Goal: Transaction & Acquisition: Purchase product/service

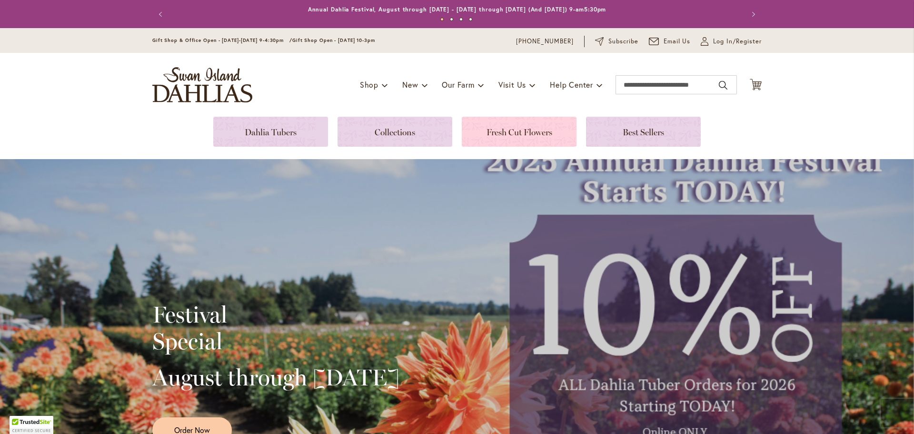
click at [516, 133] on link at bounding box center [519, 132] width 115 height 30
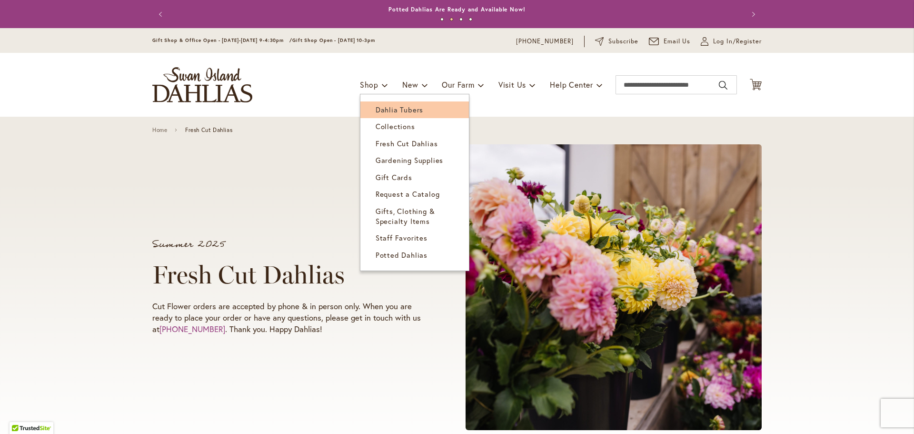
click at [385, 109] on span "Dahlia Tubers" at bounding box center [400, 110] width 48 height 10
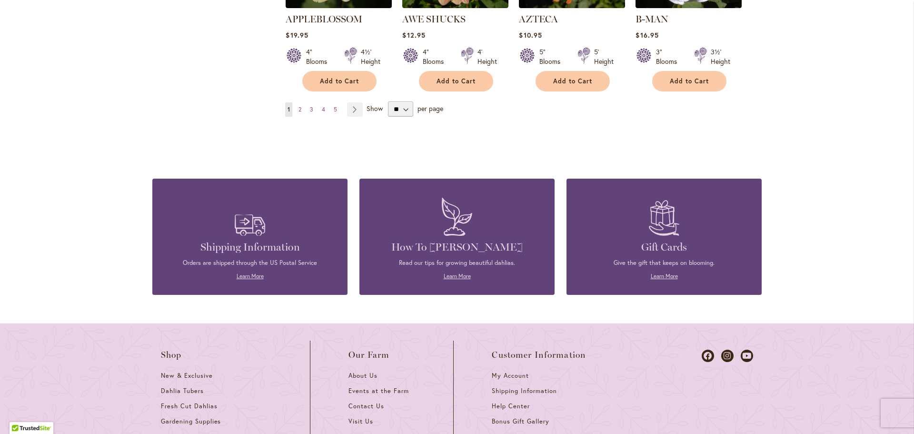
scroll to position [762, 0]
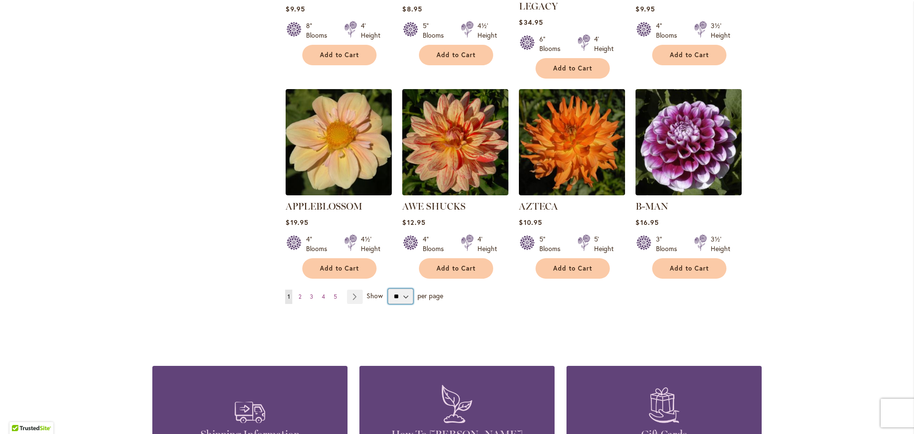
click at [399, 288] on select "** ** ** **" at bounding box center [400, 295] width 25 height 15
select select "**"
click at [388, 288] on select "** ** ** **" at bounding box center [400, 295] width 25 height 15
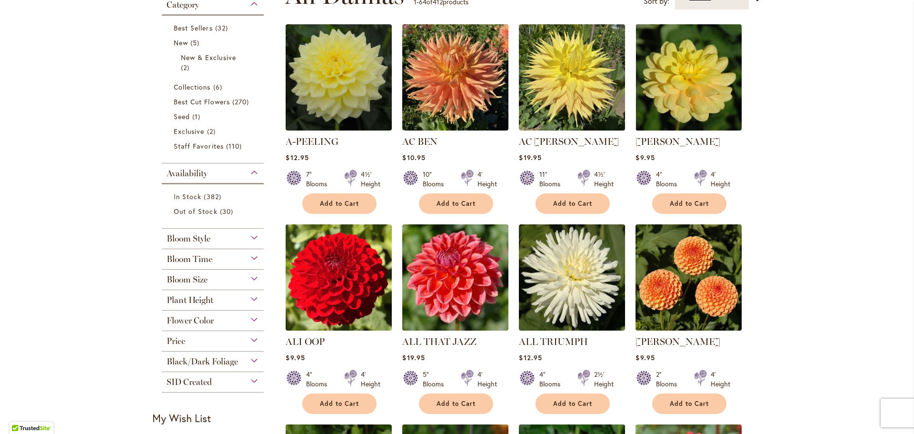
scroll to position [190, 0]
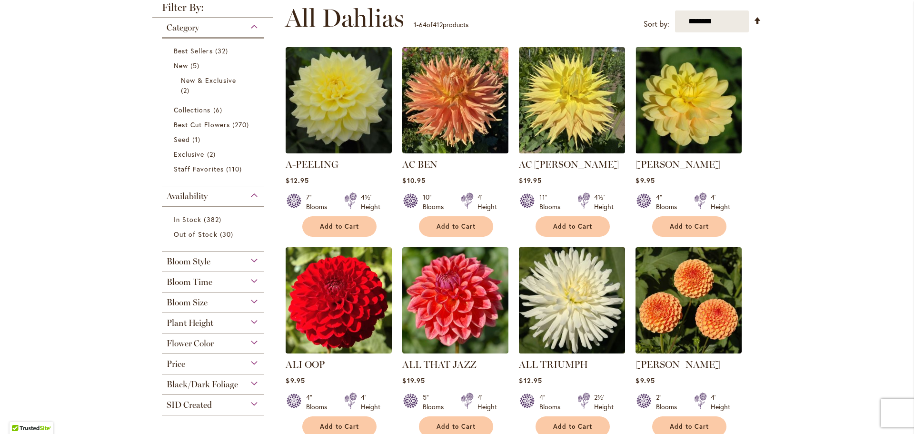
click at [559, 300] on img at bounding box center [571, 300] width 111 height 111
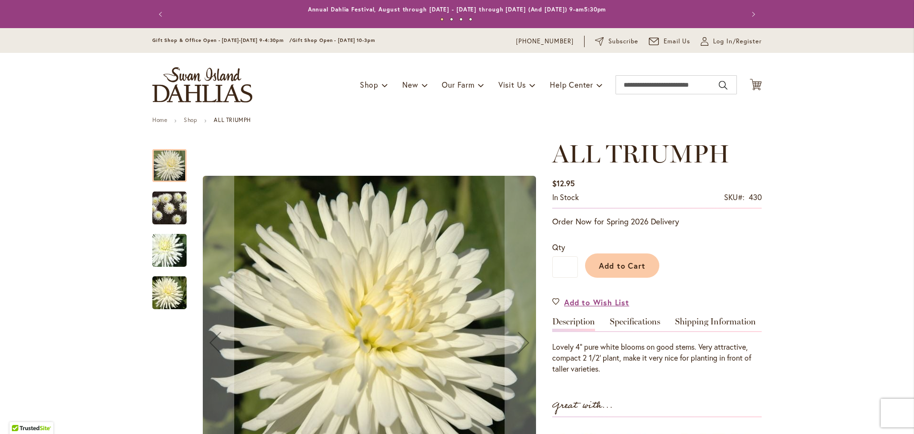
click at [175, 210] on img "ALL TRIUMPH" at bounding box center [169, 207] width 34 height 35
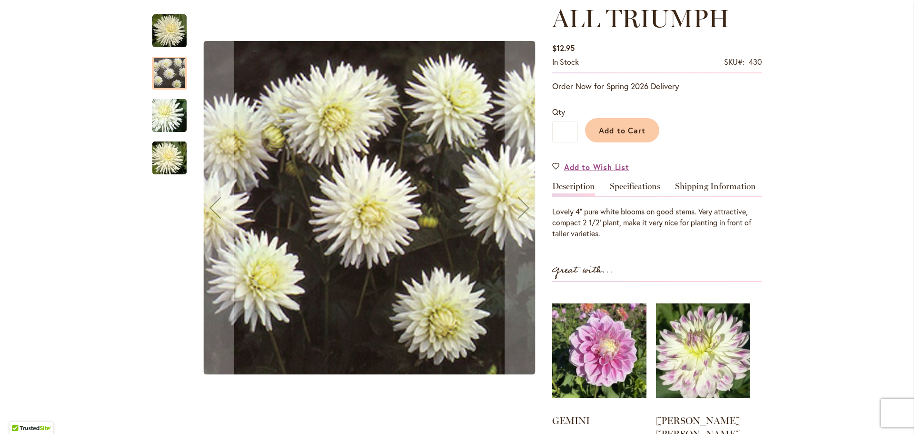
scroll to position [143, 0]
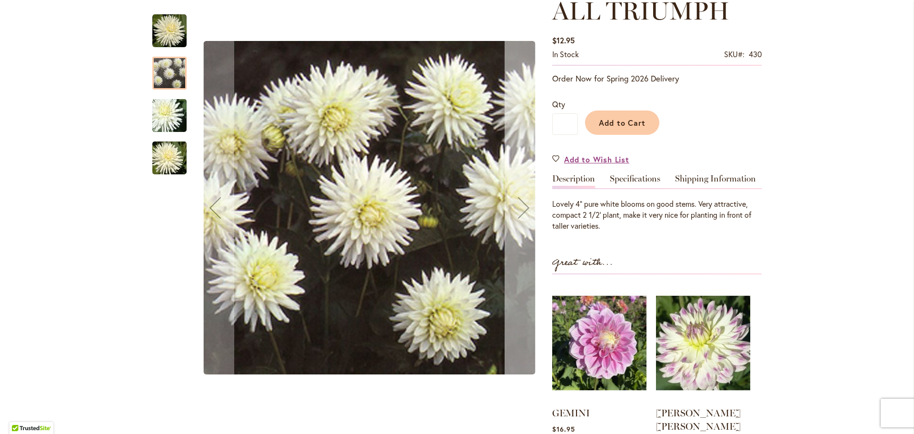
drag, startPoint x: 512, startPoint y: 201, endPoint x: 506, endPoint y: 199, distance: 5.8
click at [509, 201] on div "Next" at bounding box center [524, 208] width 38 height 38
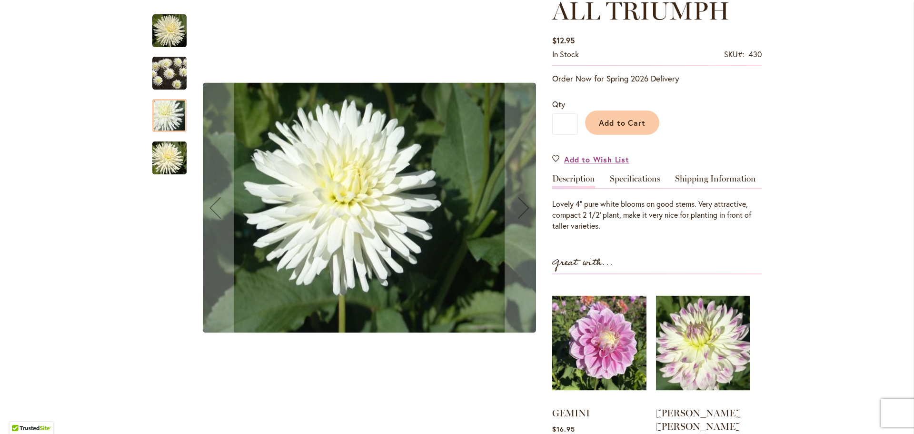
scroll to position [0, 0]
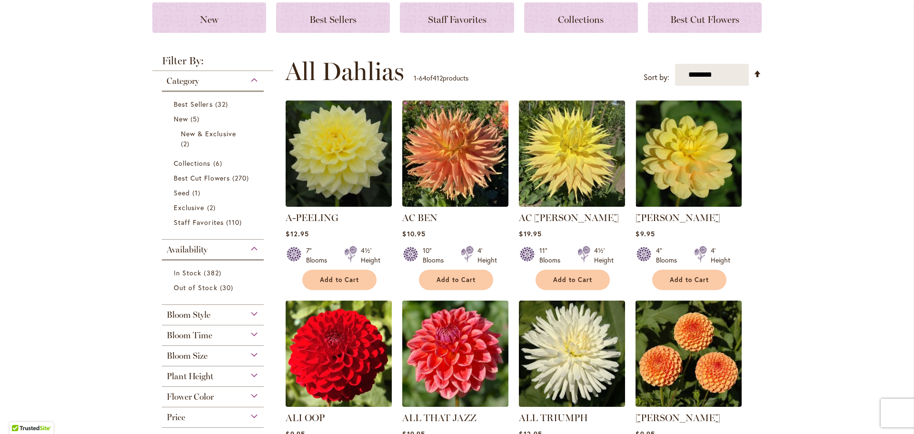
scroll to position [143, 0]
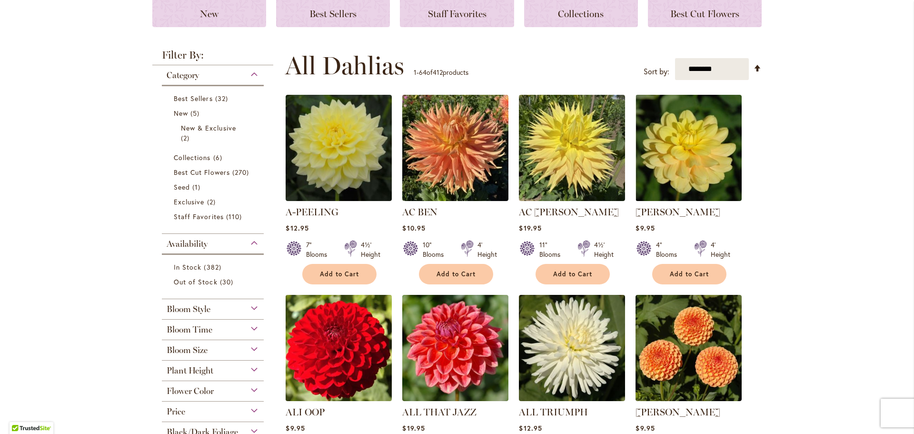
drag, startPoint x: 350, startPoint y: 336, endPoint x: 375, endPoint y: 326, distance: 26.7
click at [350, 336] on img at bounding box center [338, 347] width 111 height 111
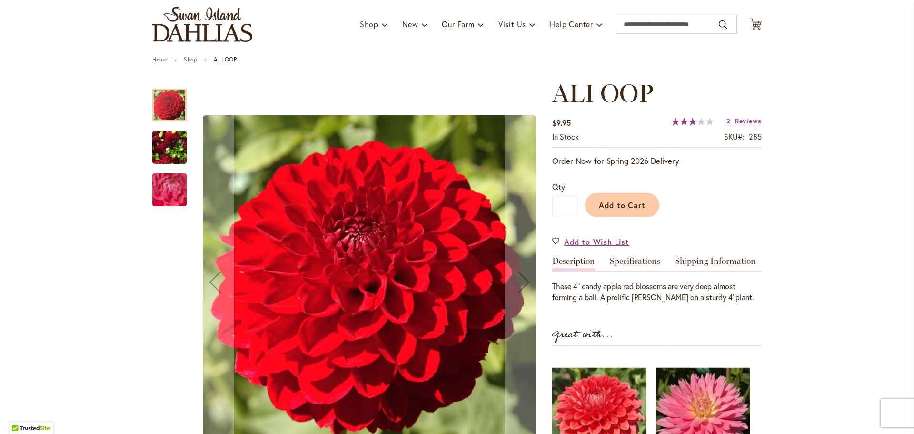
scroll to position [95, 0]
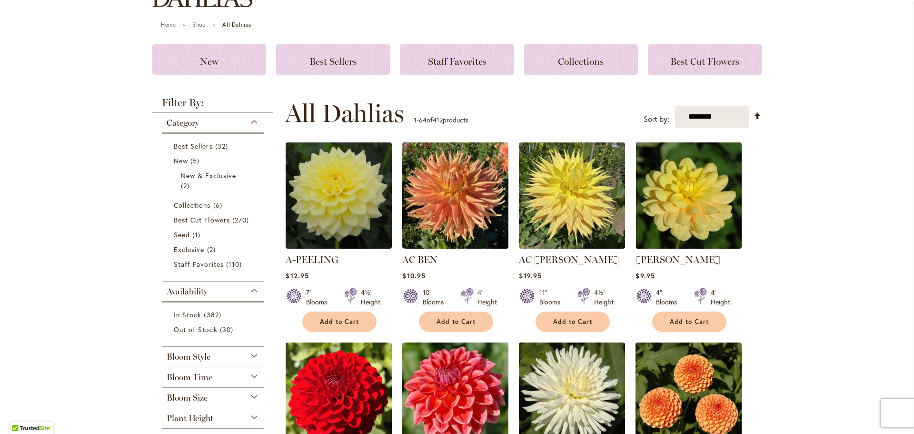
scroll to position [286, 0]
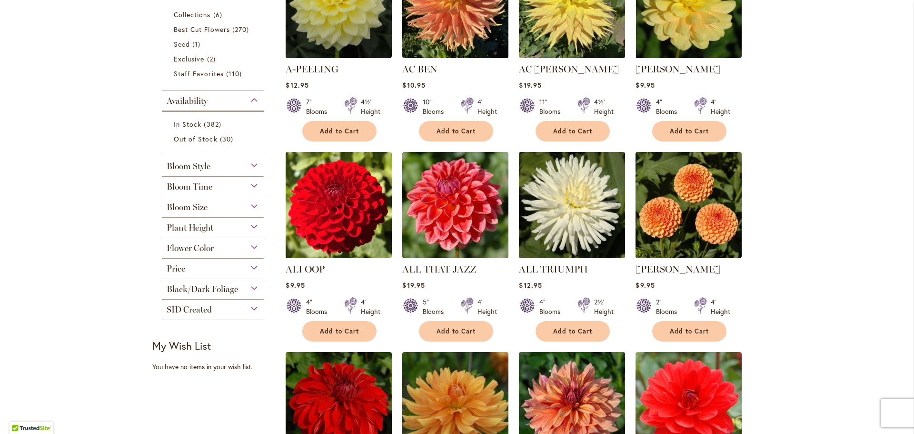
click at [204, 210] on span "Bloom Size" at bounding box center [187, 207] width 41 height 10
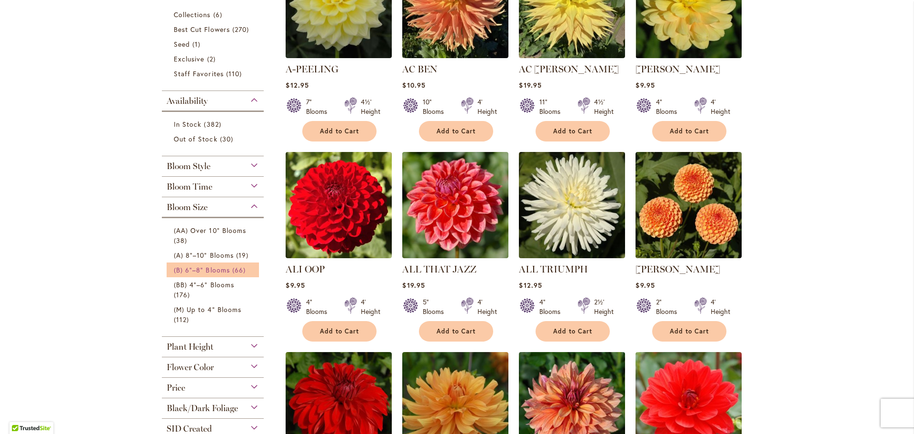
click at [193, 270] on span "(B) 6"–8" Blooms" at bounding box center [202, 269] width 56 height 9
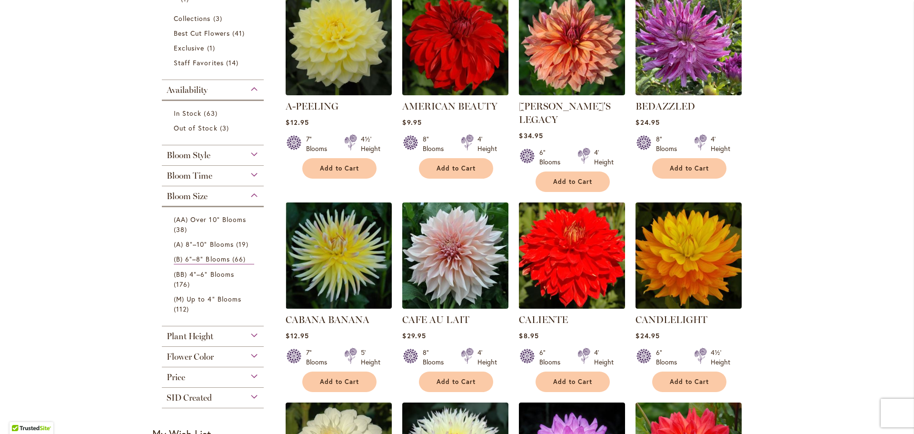
scroll to position [238, 0]
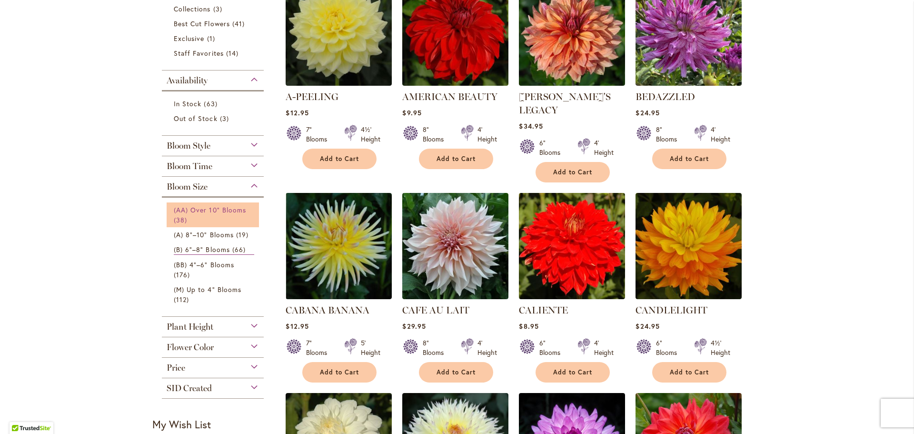
click at [225, 219] on link "(AA) Over 10" Blooms 38 items" at bounding box center [214, 215] width 80 height 20
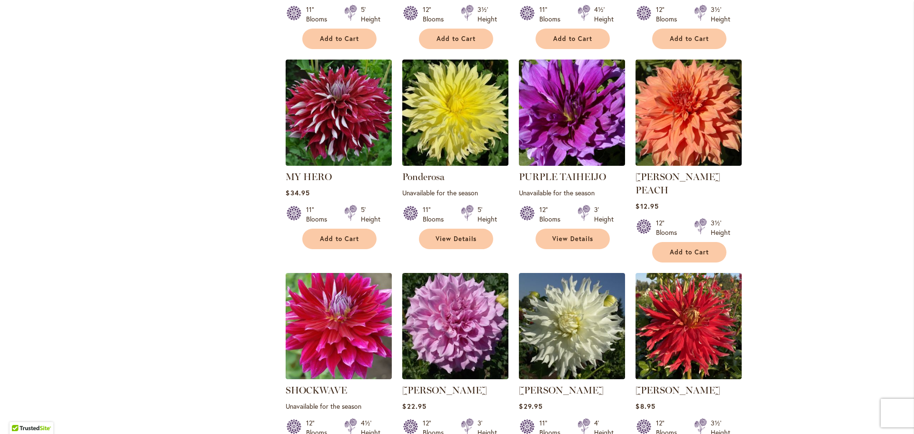
scroll to position [1714, 0]
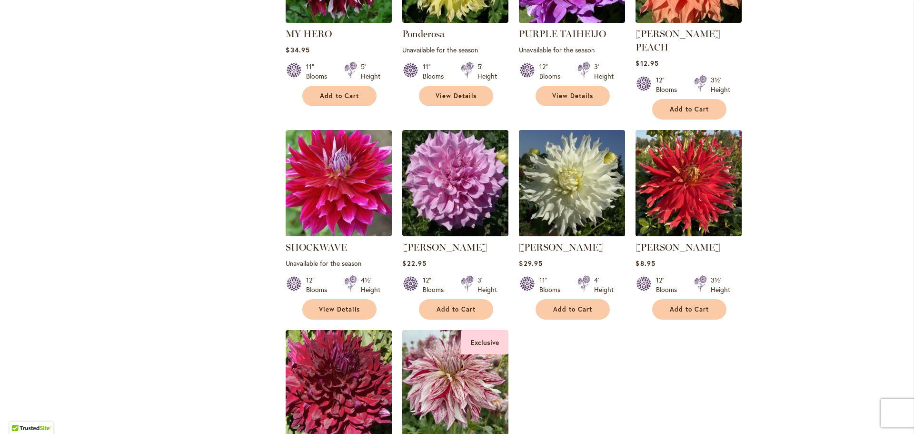
click at [437, 368] on img at bounding box center [455, 382] width 111 height 111
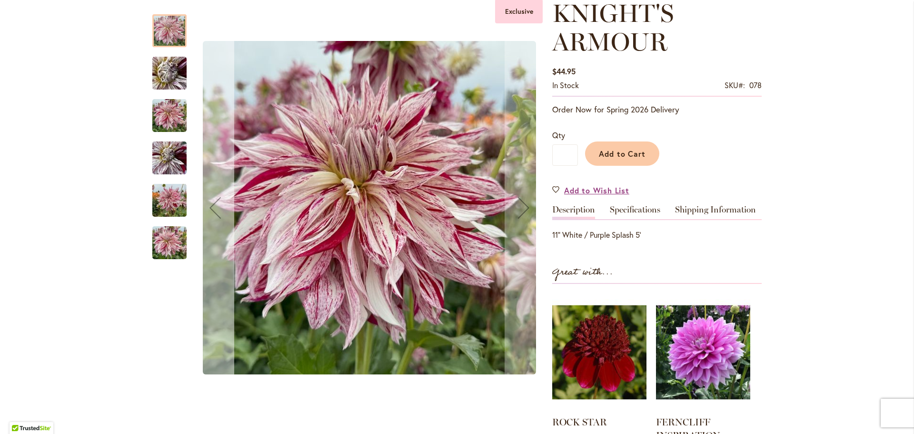
scroll to position [143, 0]
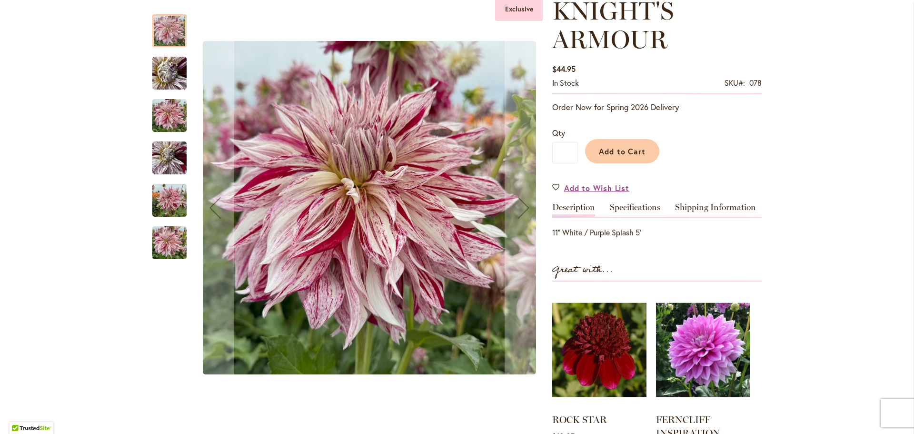
click at [174, 75] on img "KNIGHT'S ARMOUR" at bounding box center [169, 73] width 69 height 51
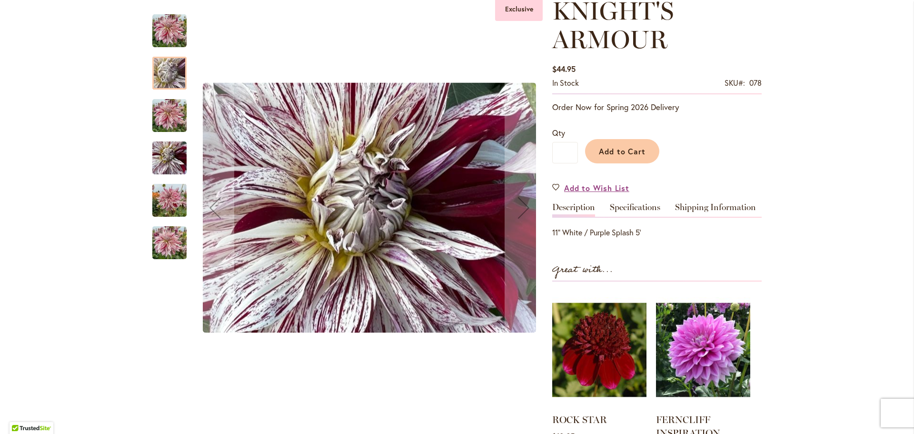
click at [164, 108] on img "KNIGHT'S ARMOUR" at bounding box center [169, 116] width 34 height 46
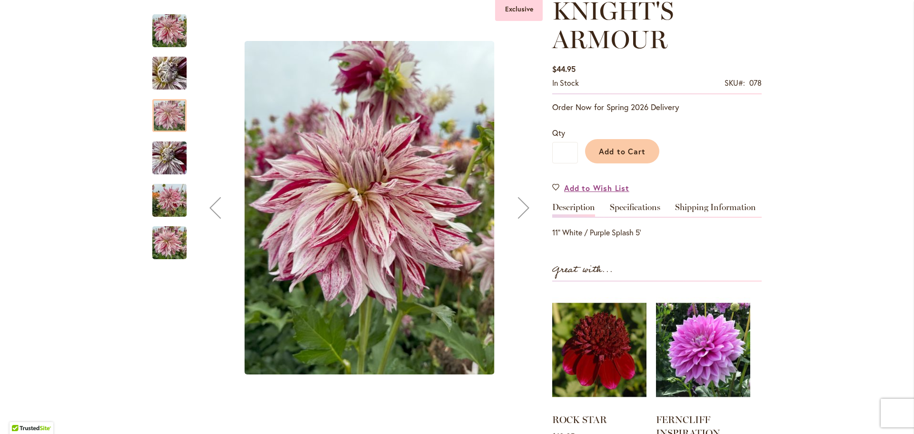
click at [163, 169] on img "KNIGHT'S ARMOUR" at bounding box center [169, 158] width 34 height 46
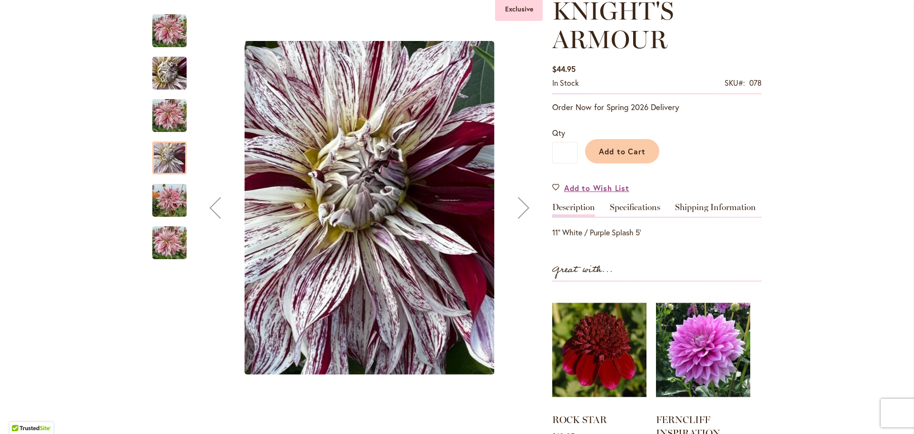
click at [165, 199] on img "KNIGHT'S ARMOUR" at bounding box center [169, 201] width 34 height 46
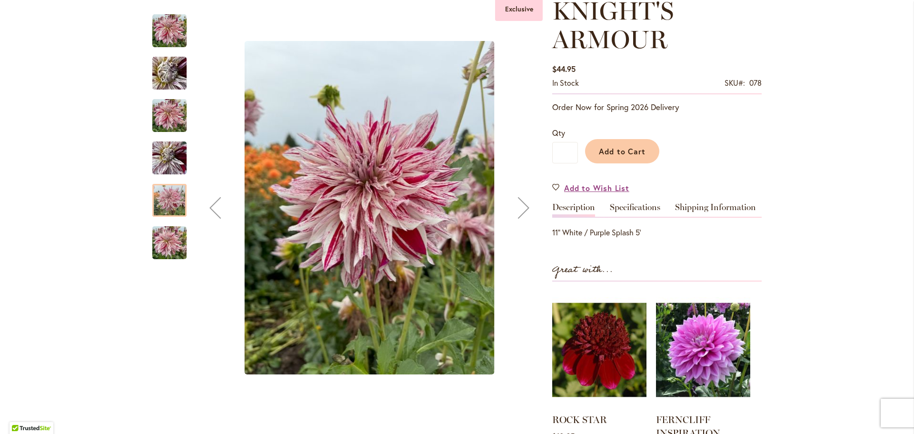
click at [173, 244] on img "KNIGHT'S ARMOUR" at bounding box center [169, 243] width 34 height 46
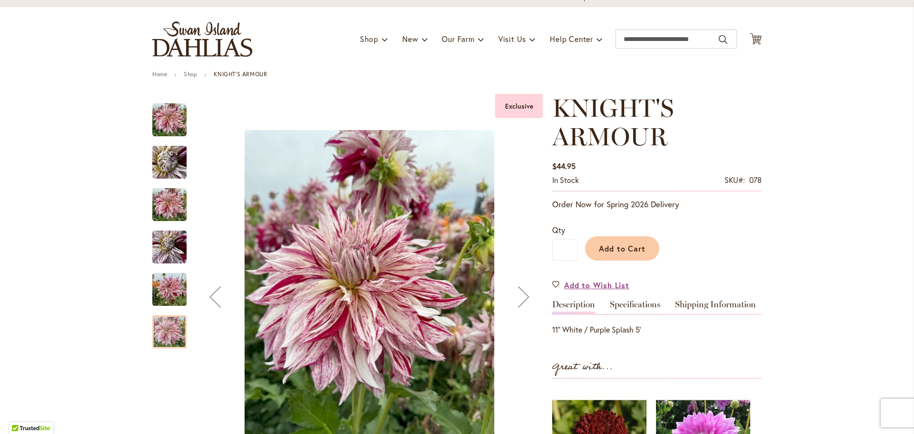
scroll to position [0, 0]
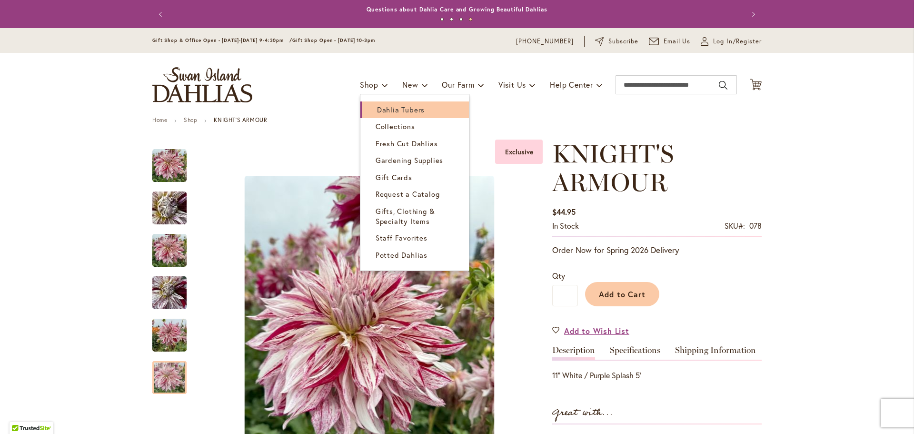
click at [377, 109] on span "Dahlia Tubers" at bounding box center [401, 110] width 48 height 10
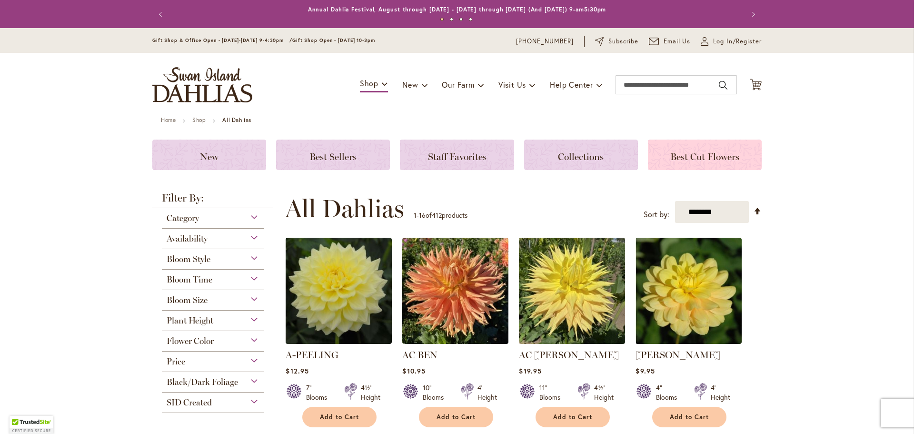
click at [701, 156] on span "Best Cut Flowers" at bounding box center [704, 156] width 69 height 11
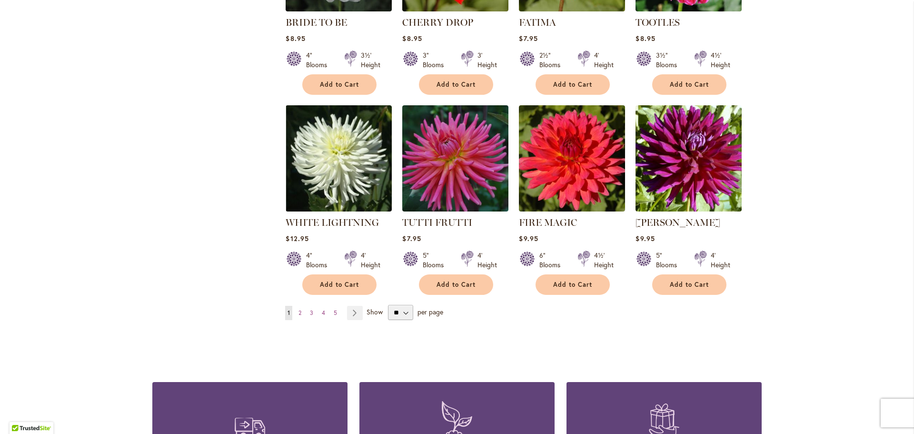
scroll to position [714, 0]
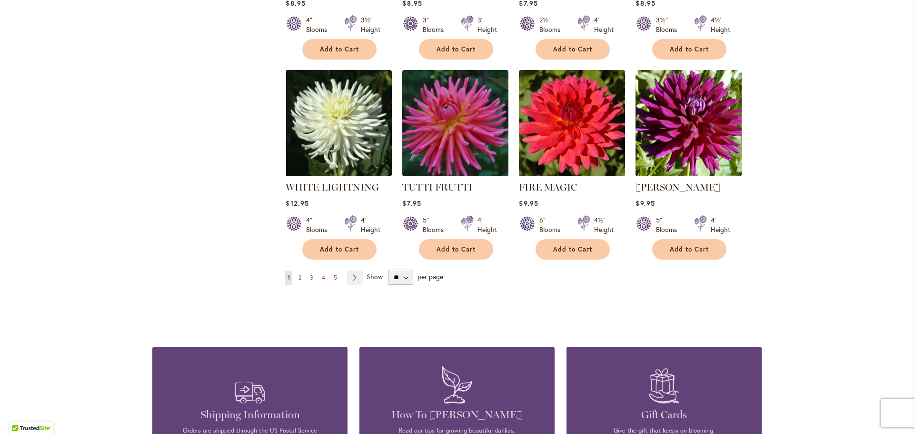
click at [310, 275] on span "3" at bounding box center [311, 277] width 3 height 7
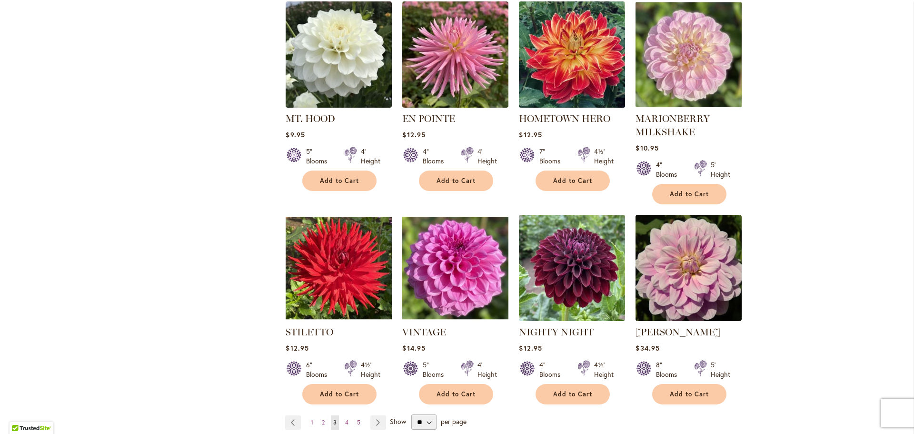
scroll to position [666, 0]
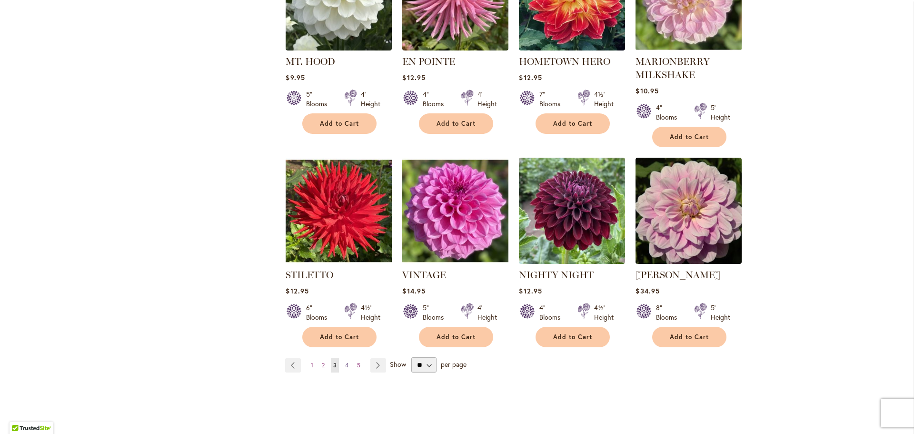
click at [345, 361] on span "4" at bounding box center [346, 364] width 3 height 7
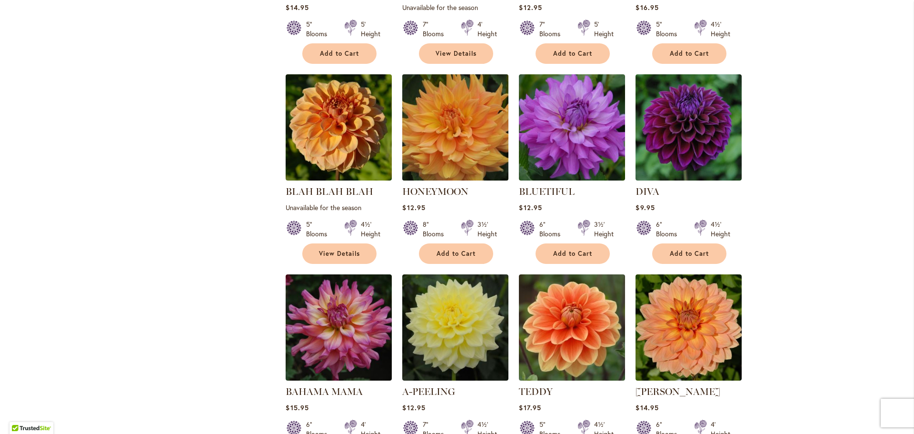
scroll to position [524, 0]
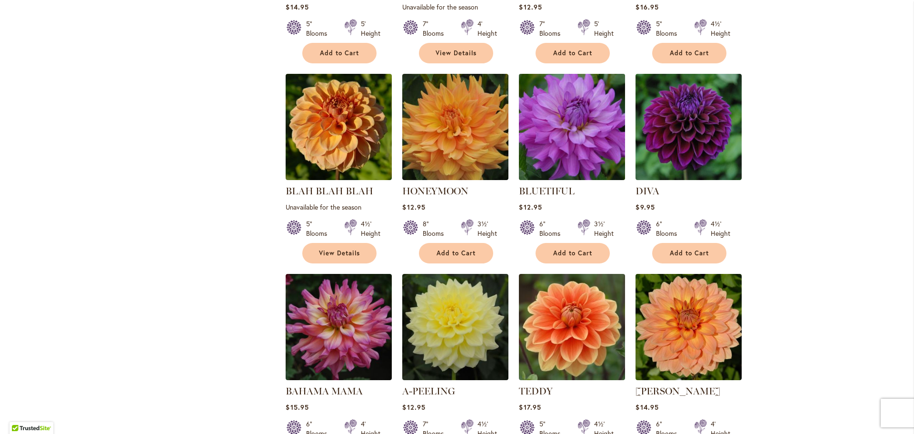
click at [561, 130] on img at bounding box center [571, 126] width 111 height 111
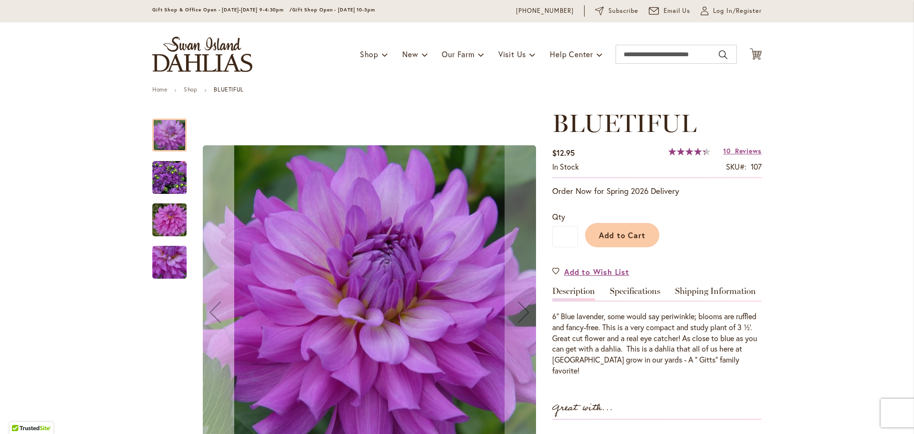
scroll to position [48, 0]
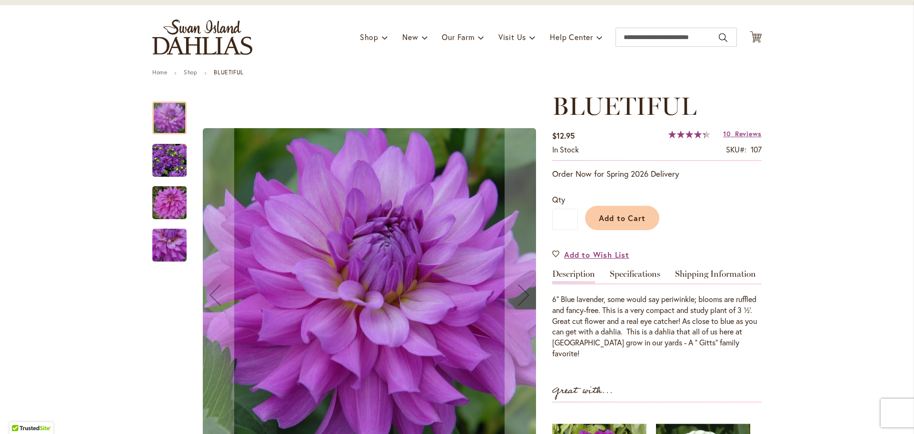
click at [179, 162] on img "Bluetiful" at bounding box center [169, 160] width 34 height 34
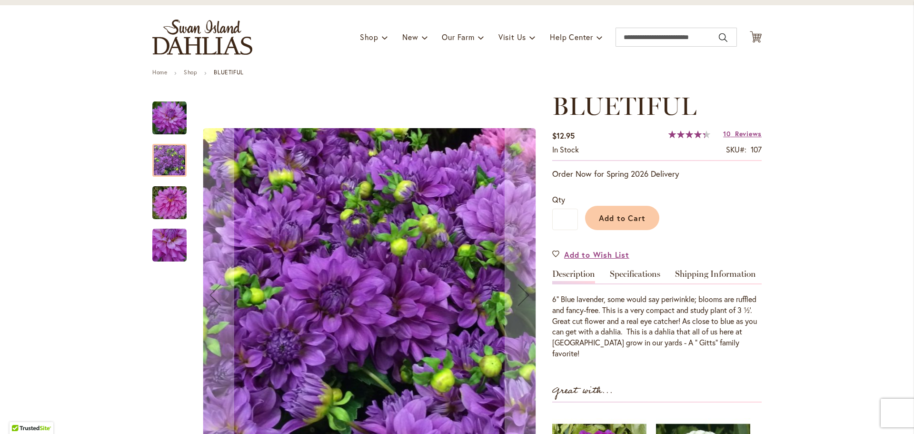
click at [165, 200] on img "Bluetiful" at bounding box center [169, 203] width 69 height 46
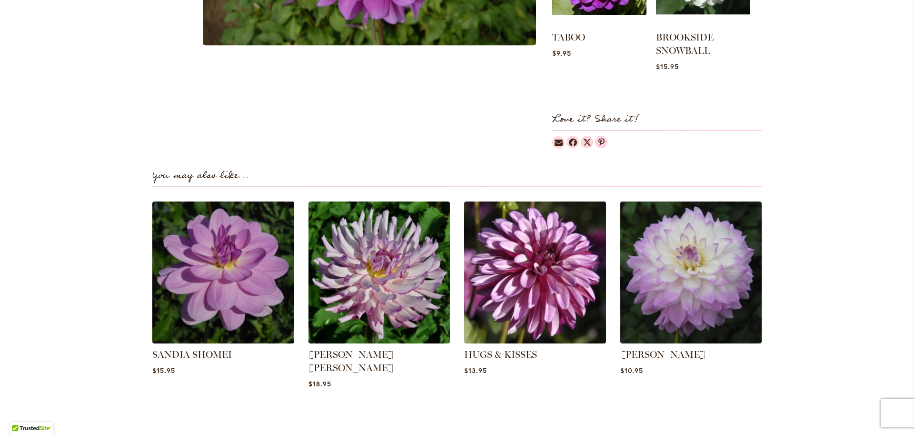
scroll to position [571, 0]
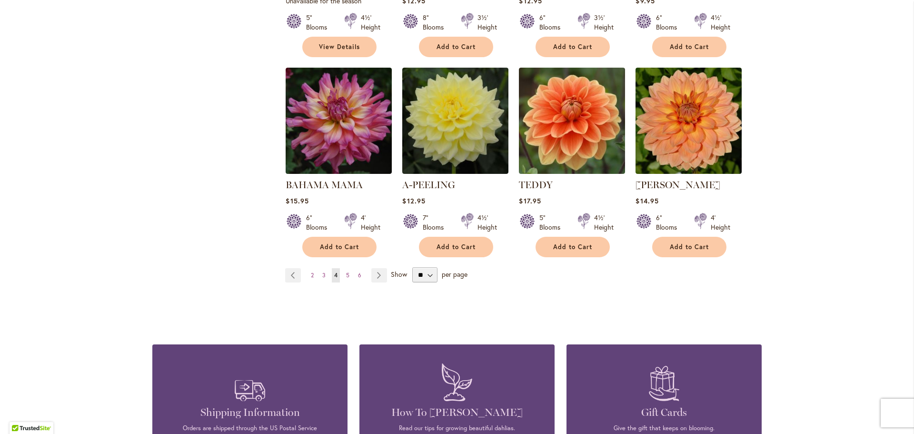
scroll to position [762, 0]
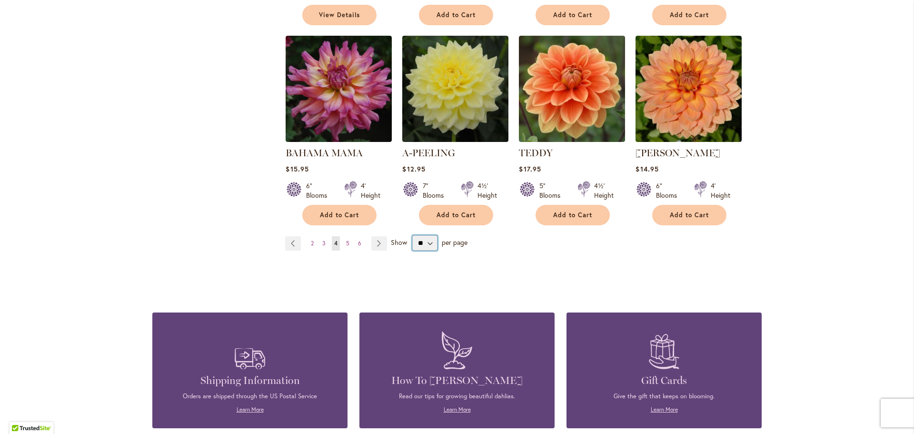
click at [416, 235] on select "** ** ** **" at bounding box center [424, 242] width 25 height 15
select select "**"
click at [412, 235] on select "** ** ** **" at bounding box center [424, 242] width 25 height 15
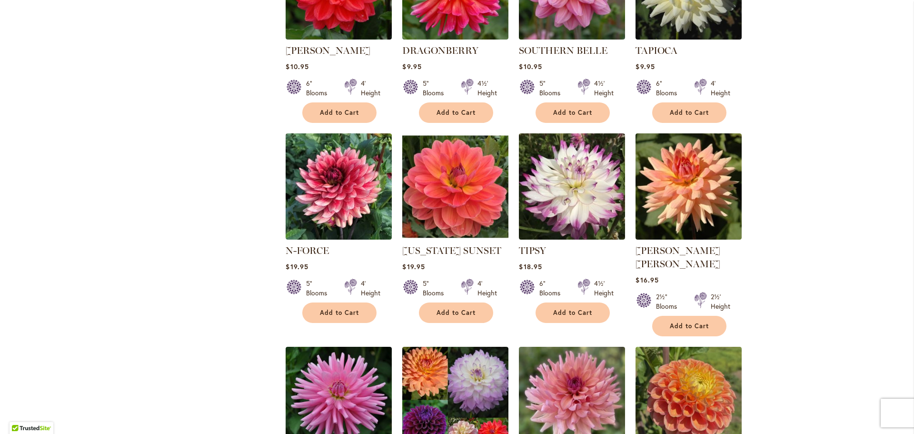
scroll to position [2809, 0]
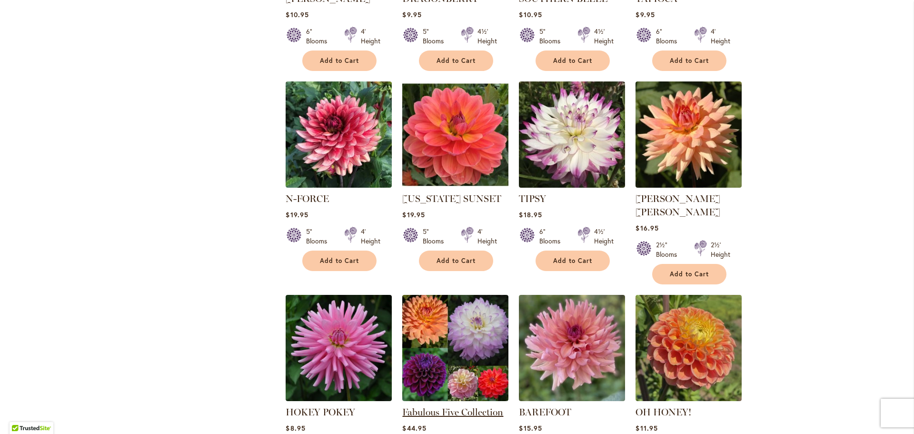
click at [472, 406] on link "Fabulous Five Collection" at bounding box center [452, 411] width 101 height 11
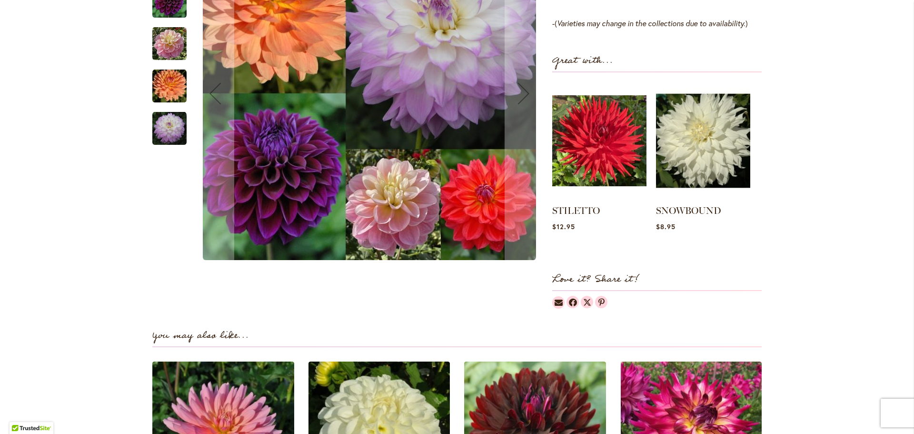
scroll to position [952, 0]
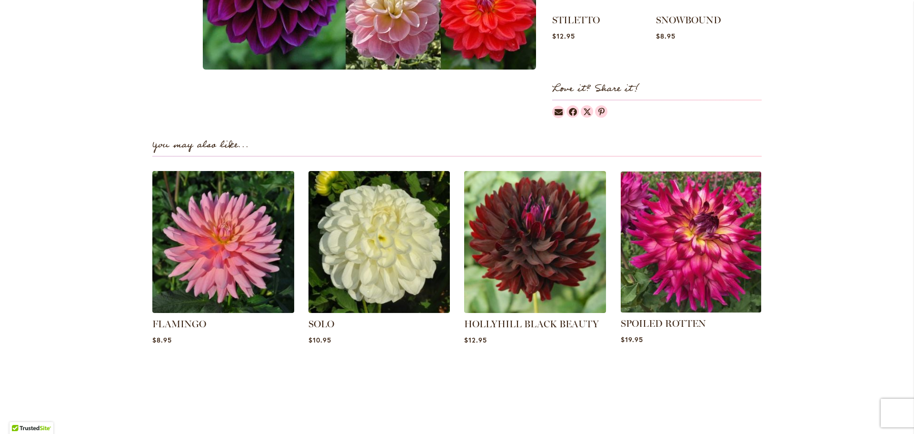
click at [699, 261] on img at bounding box center [691, 242] width 148 height 148
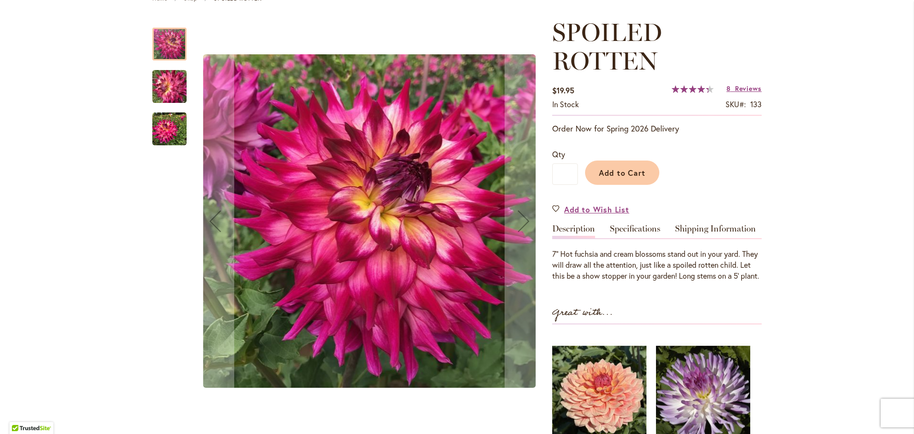
scroll to position [143, 0]
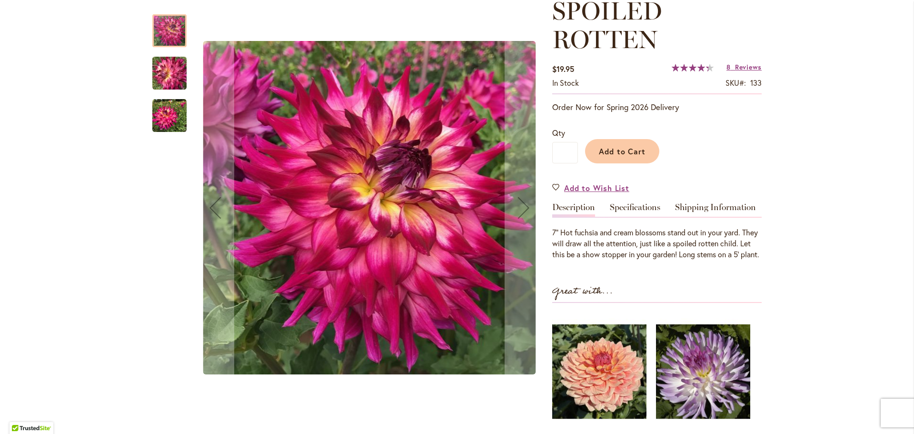
click at [163, 75] on img "SPOILED ROTTEN" at bounding box center [169, 73] width 69 height 51
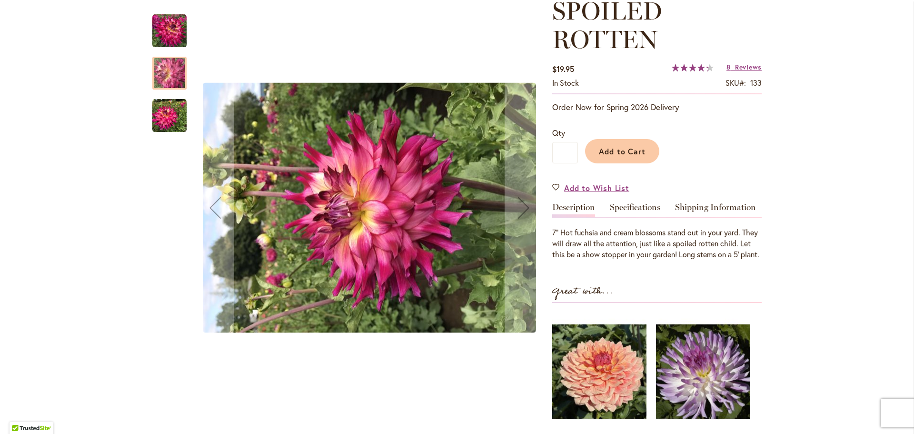
click at [164, 118] on img "SPOILED ROTTEN" at bounding box center [169, 116] width 34 height 34
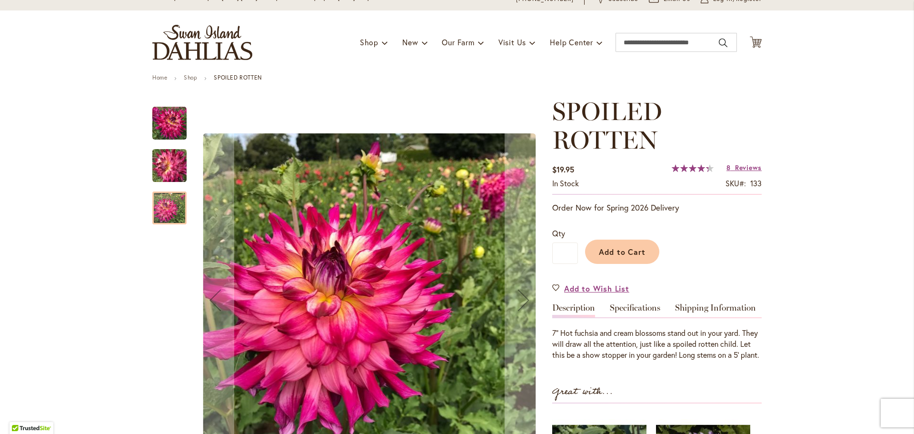
scroll to position [0, 0]
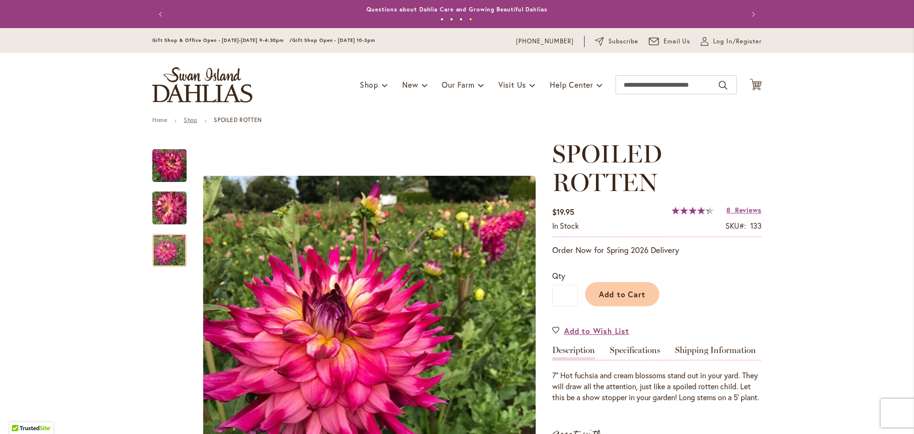
click at [189, 121] on link "Shop" at bounding box center [190, 119] width 13 height 7
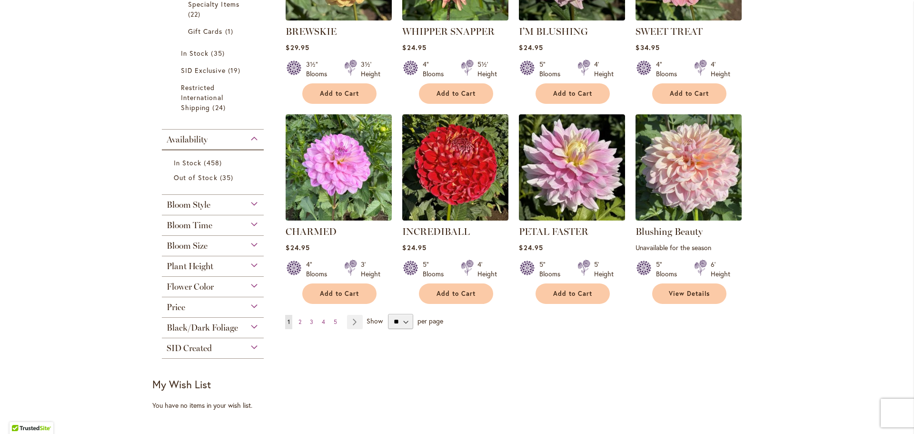
scroll to position [666, 0]
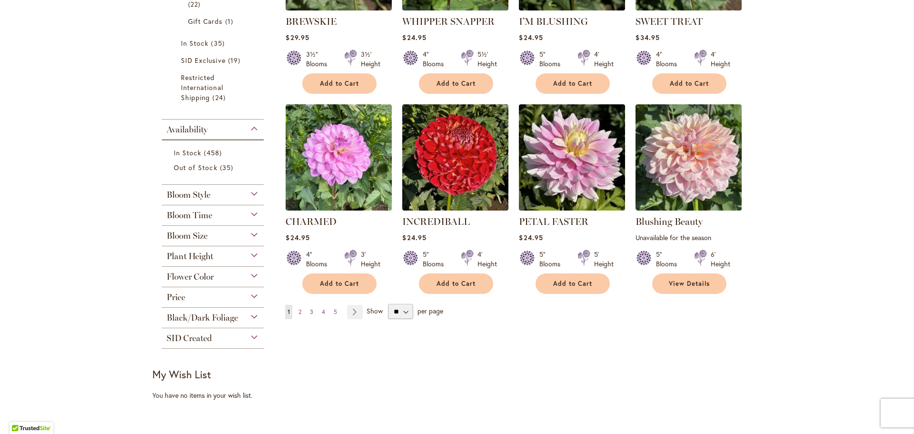
click at [308, 305] on link "Page 3" at bounding box center [312, 312] width 8 height 14
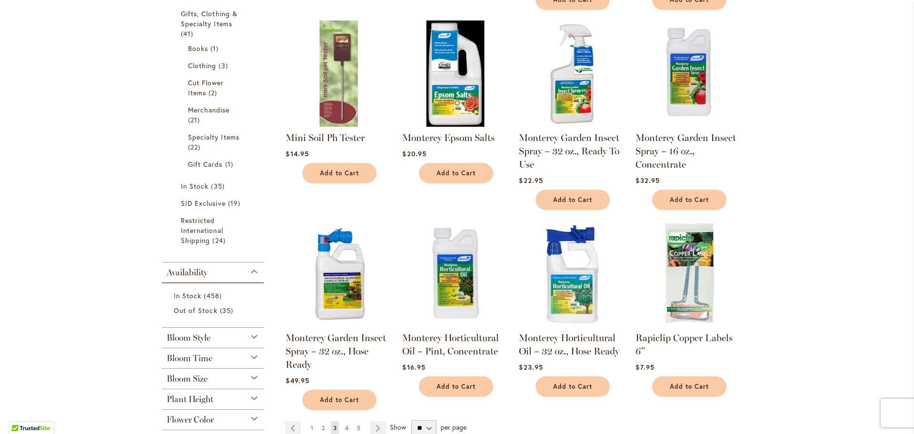
scroll to position [714, 0]
